Goal: Information Seeking & Learning: Check status

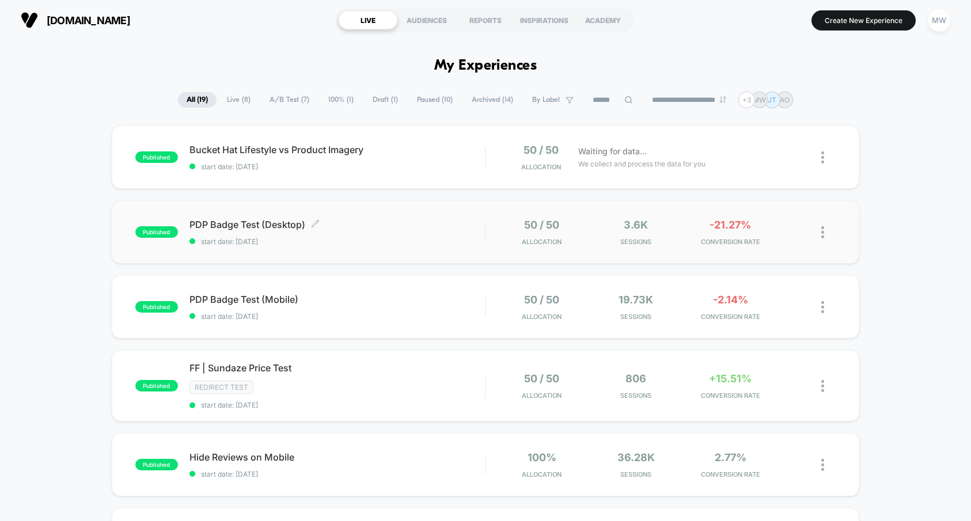
click at [364, 241] on span "start date: [DATE]" at bounding box center [336, 241] width 295 height 9
click at [359, 392] on div "Redirect Test" at bounding box center [336, 386] width 295 height 13
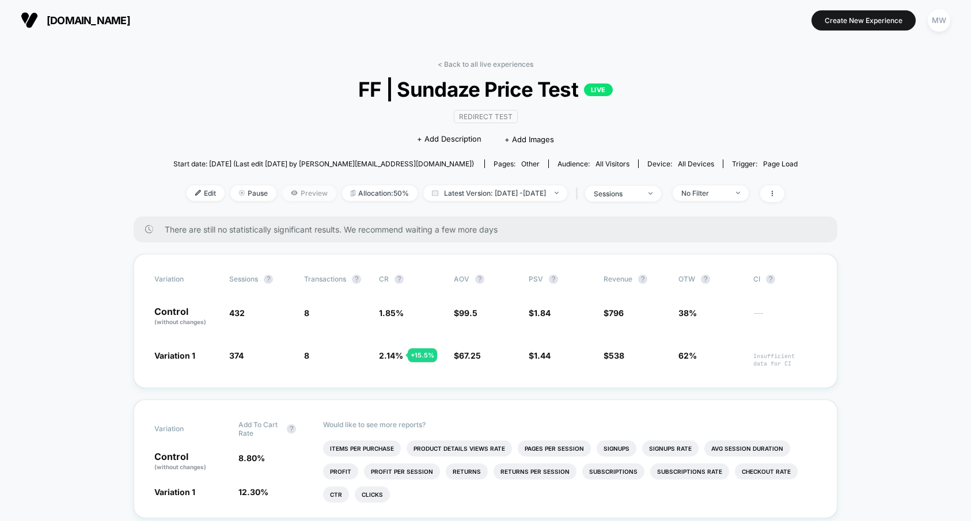
click at [282, 196] on span "Preview" at bounding box center [309, 193] width 54 height 16
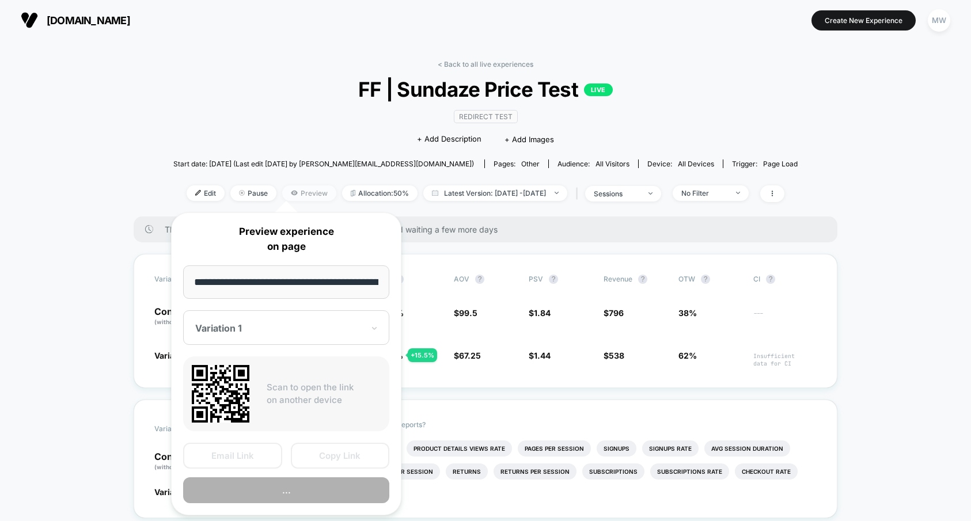
scroll to position [0, 104]
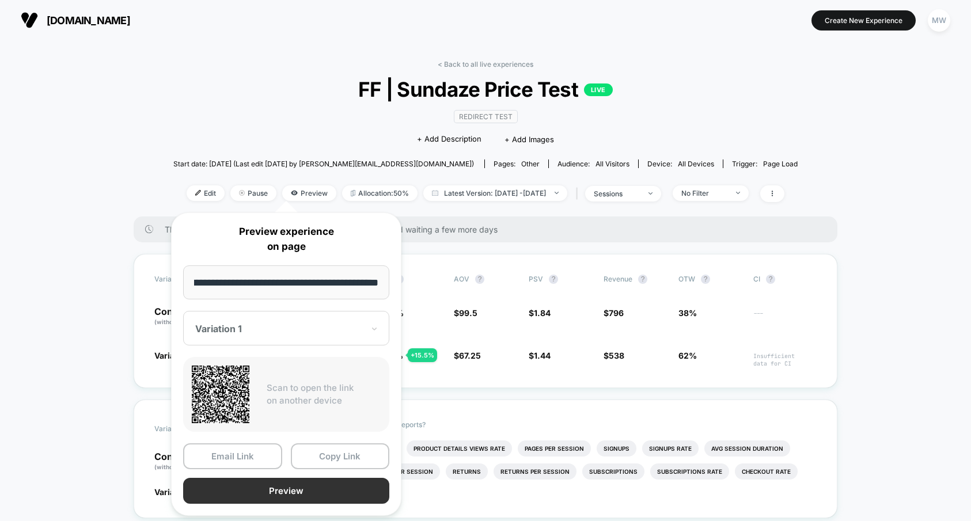
click at [349, 486] on button "Preview" at bounding box center [286, 491] width 206 height 26
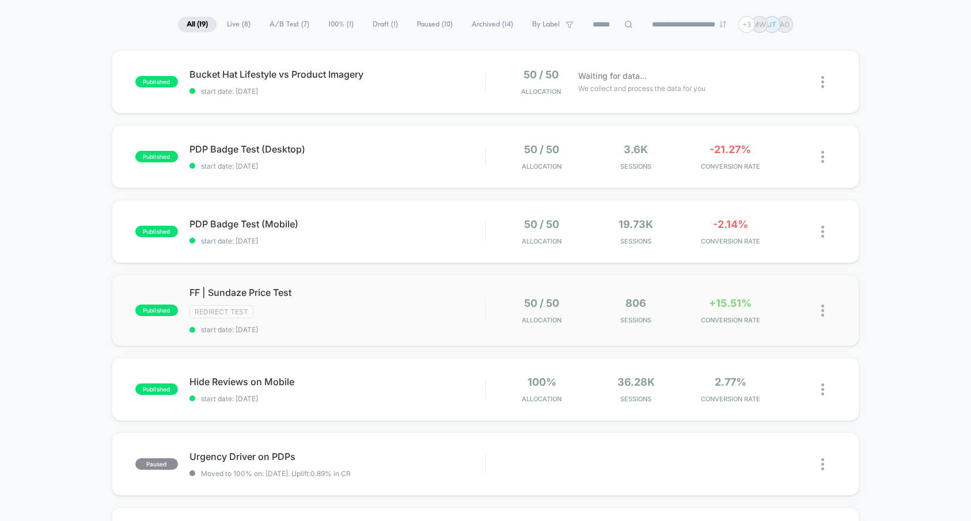
scroll to position [78, 0]
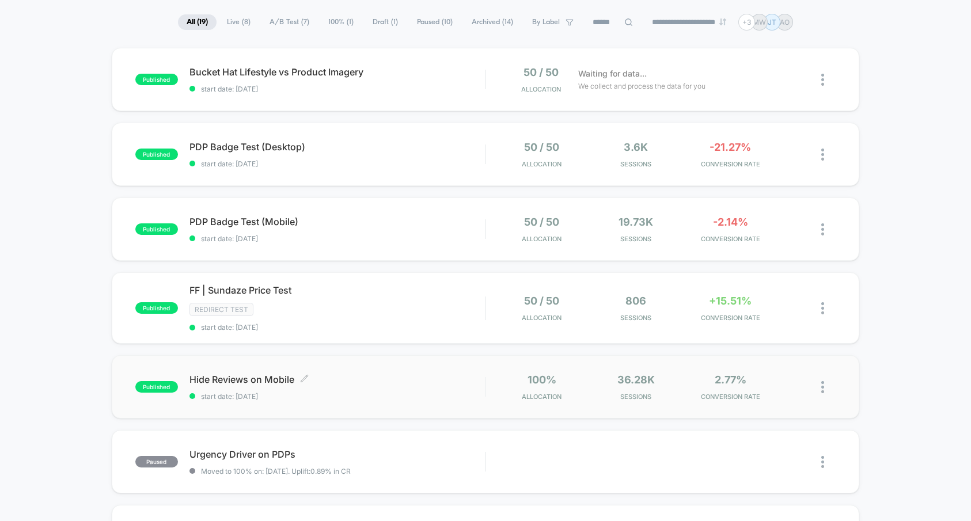
click at [395, 389] on div "Hide Reviews on Mobile Click to edit experience details Click to edit experienc…" at bounding box center [336, 387] width 295 height 27
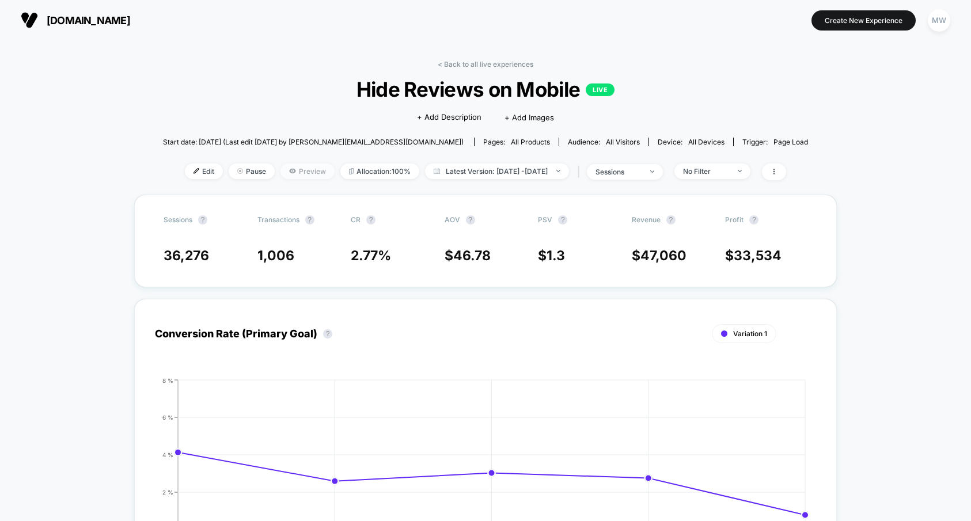
click at [290, 174] on span "Preview" at bounding box center [307, 171] width 54 height 16
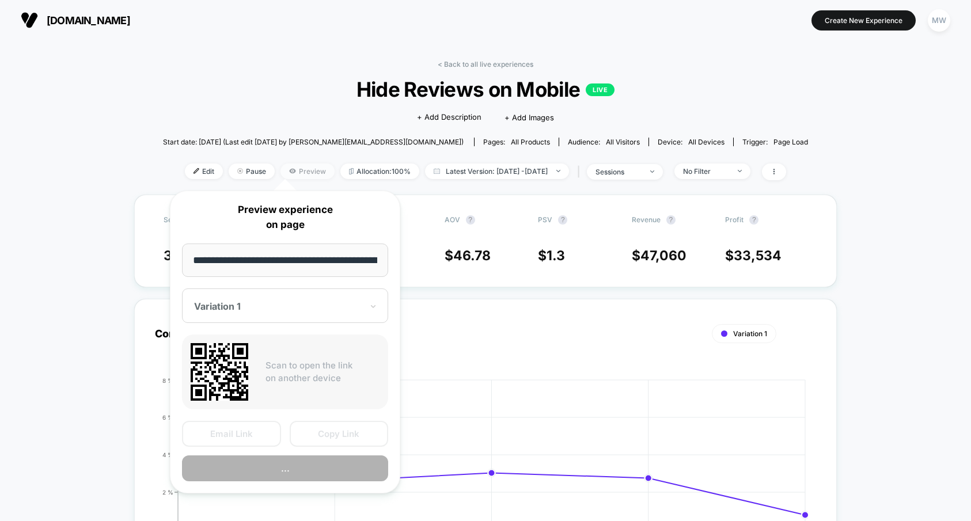
scroll to position [0, 33]
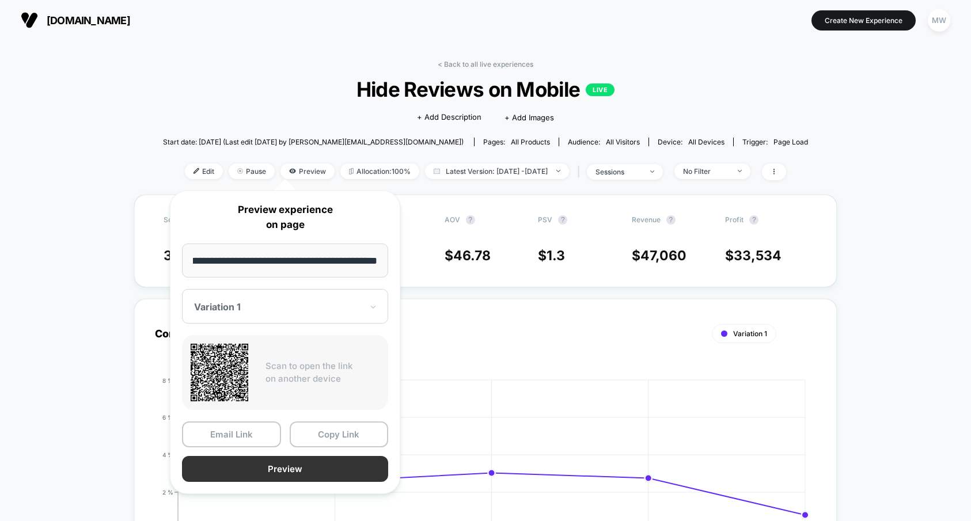
click at [335, 463] on button "Preview" at bounding box center [285, 469] width 206 height 26
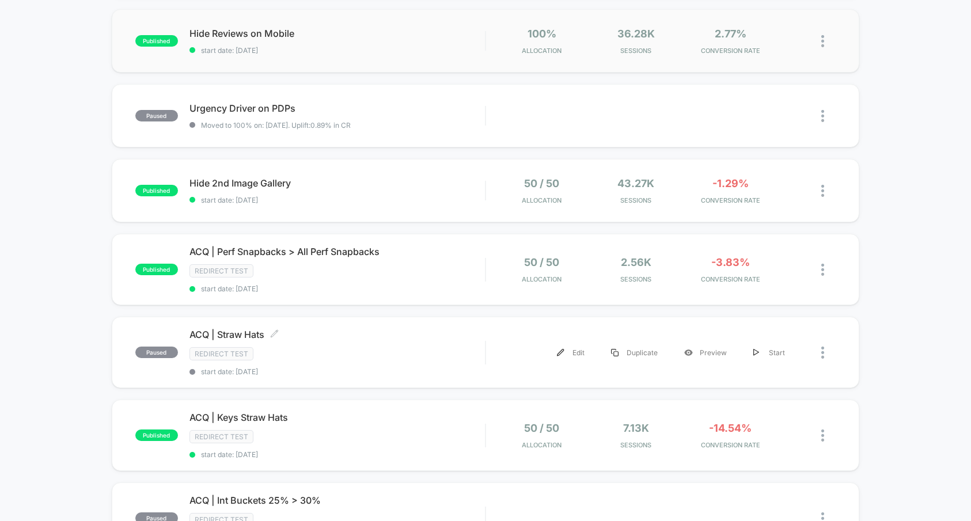
scroll to position [426, 0]
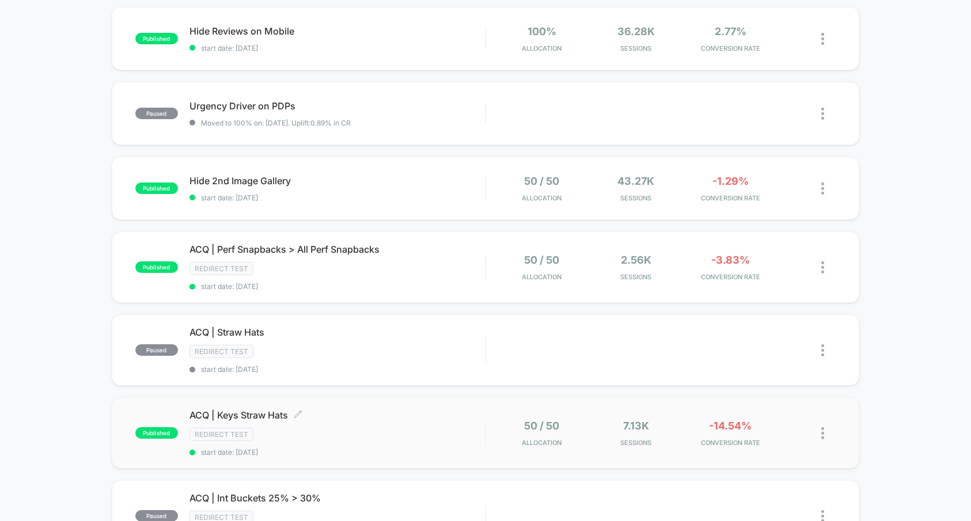
click at [394, 423] on div "ACQ | Keys Straw Hats Click to edit experience details Click to edit experience…" at bounding box center [336, 432] width 295 height 47
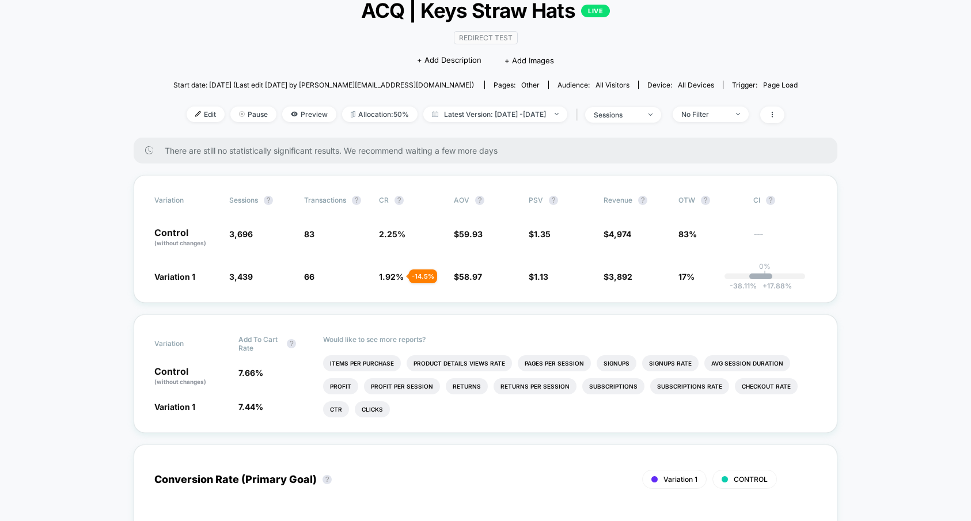
scroll to position [71, 0]
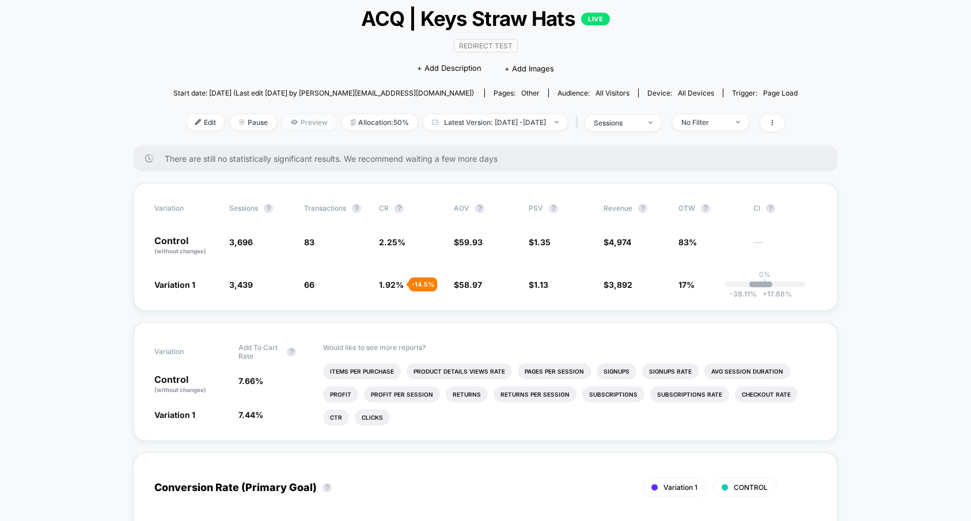
click at [292, 128] on span "Preview" at bounding box center [309, 123] width 54 height 16
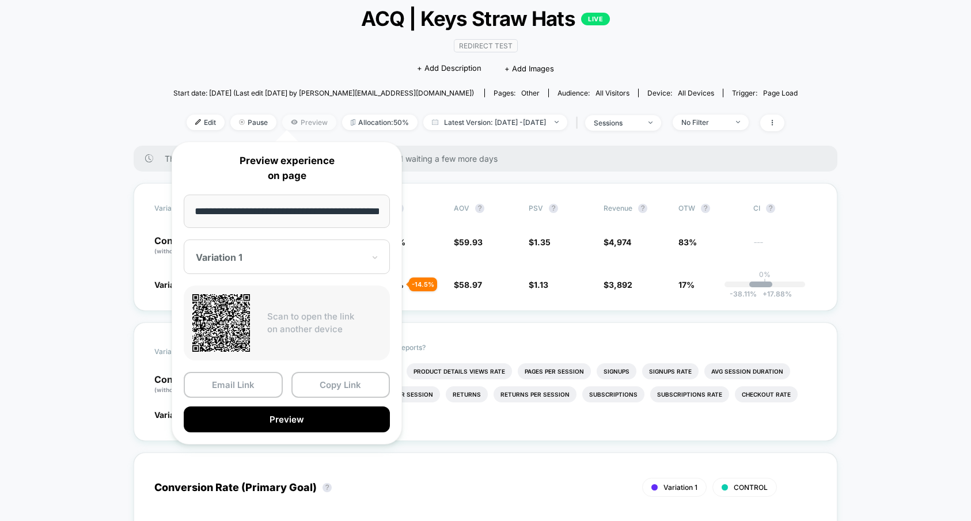
scroll to position [0, 28]
click at [356, 421] on button "Preview" at bounding box center [287, 420] width 206 height 26
